Goal: Navigation & Orientation: Find specific page/section

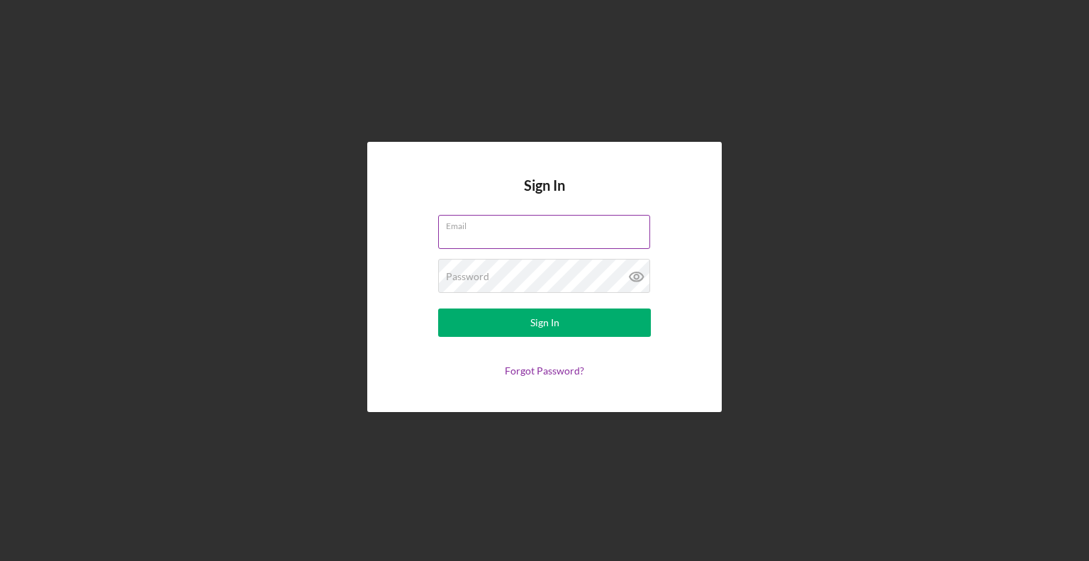
click at [489, 246] on input "Email" at bounding box center [544, 232] width 212 height 34
type input "[EMAIL_ADDRESS][DOMAIN_NAME]"
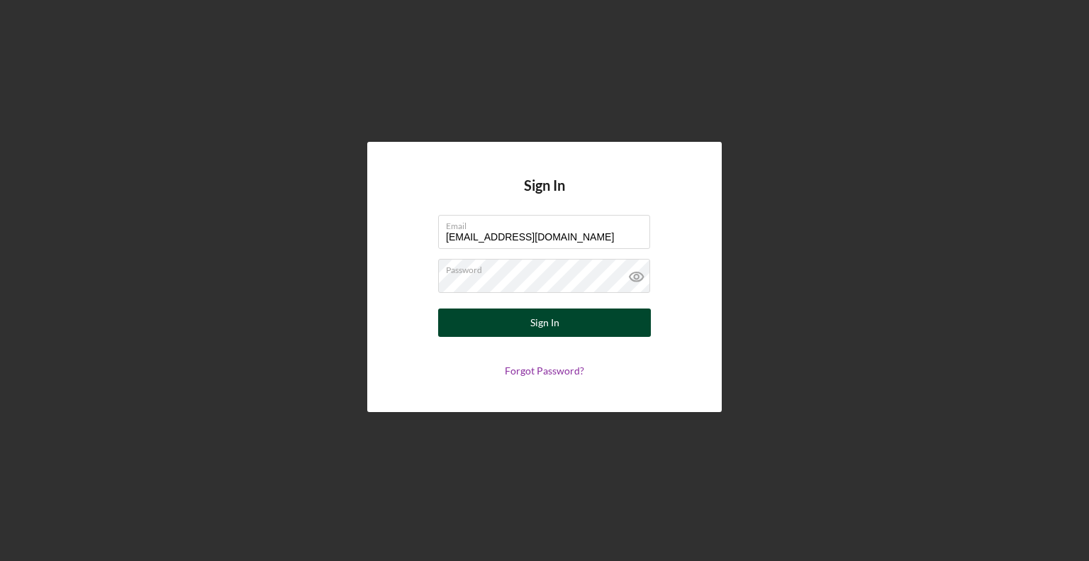
click at [526, 328] on button "Sign In" at bounding box center [544, 323] width 213 height 28
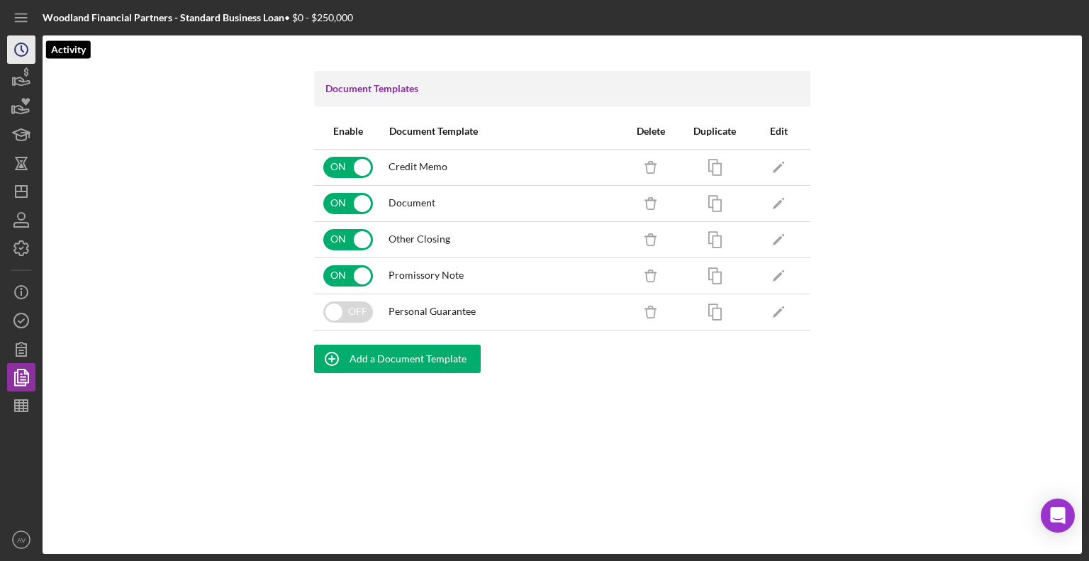
click at [20, 58] on icon "Icon/History" at bounding box center [21, 49] width 35 height 35
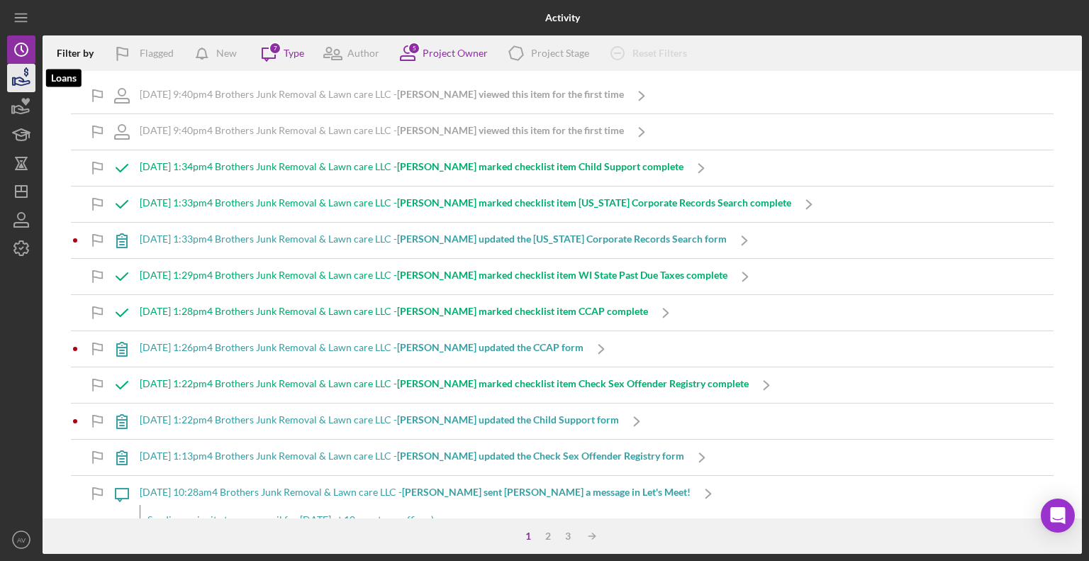
click at [15, 81] on polygon "button" at bounding box center [14, 81] width 2 height 7
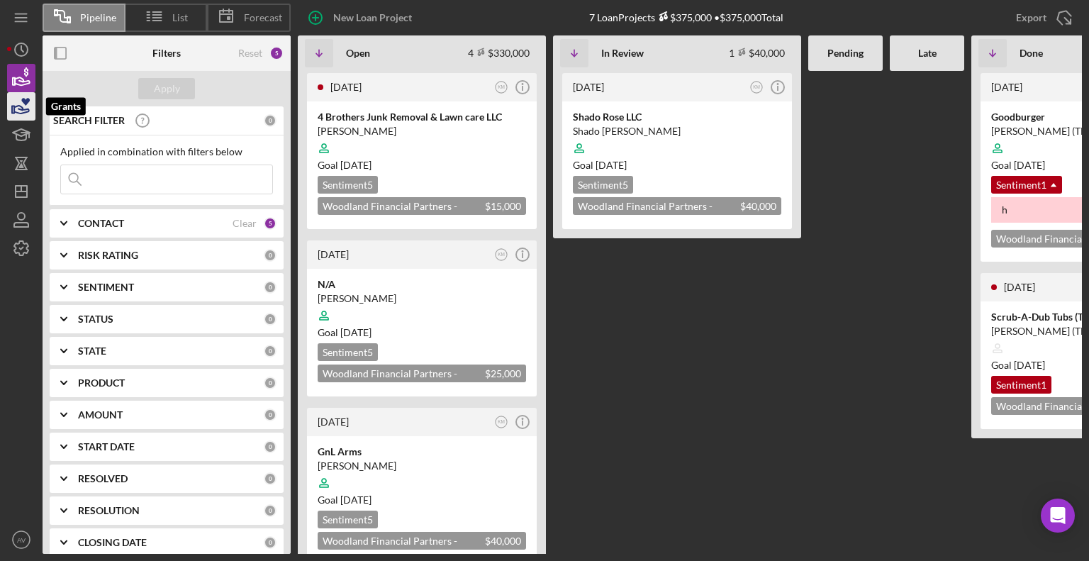
click at [19, 104] on icon "button" at bounding box center [21, 106] width 35 height 35
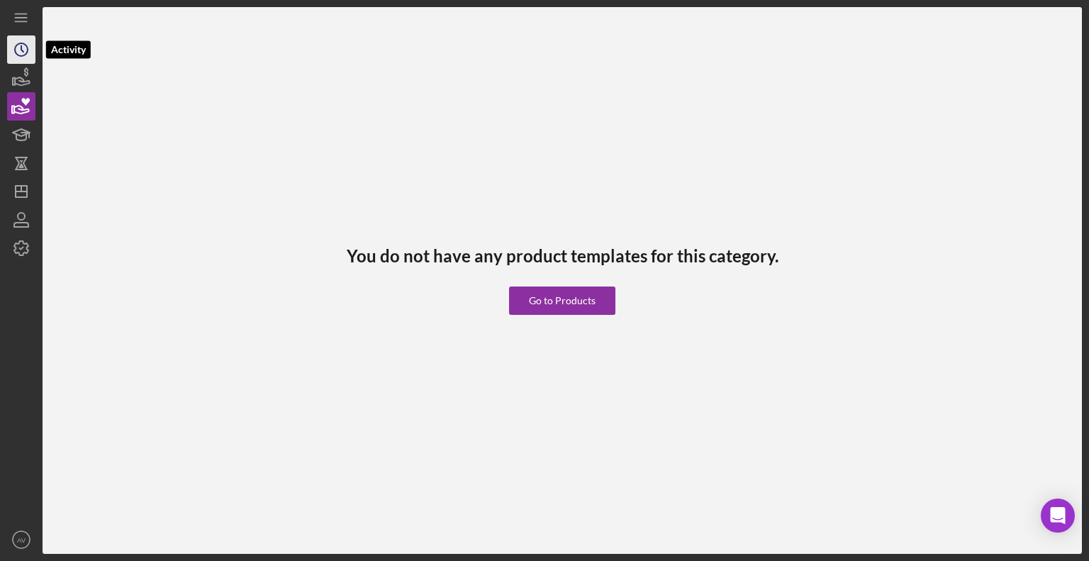
click at [24, 45] on icon "Icon/History" at bounding box center [21, 49] width 35 height 35
